Goal: Task Accomplishment & Management: Use online tool/utility

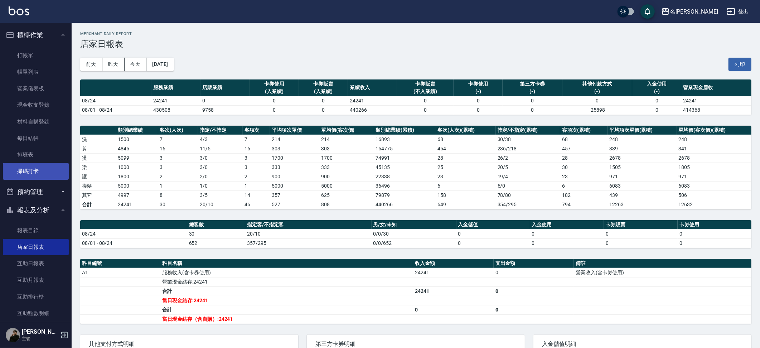
click at [8, 167] on link "掃碼打卡" at bounding box center [36, 171] width 66 height 16
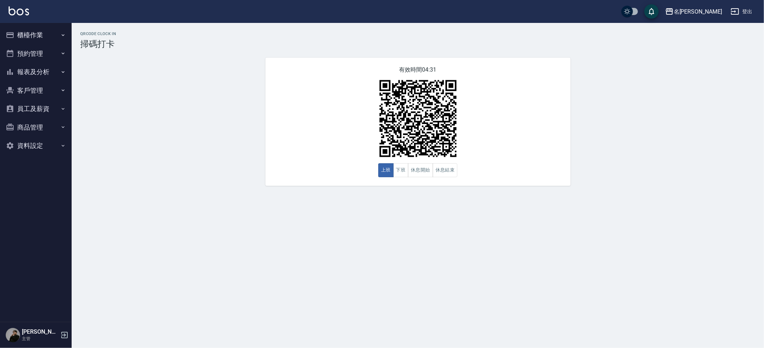
click at [55, 112] on button "員工及薪資" at bounding box center [36, 109] width 66 height 19
click at [51, 143] on link "全店打卡記錄" at bounding box center [36, 146] width 66 height 16
